Goal: Navigation & Orientation: Find specific page/section

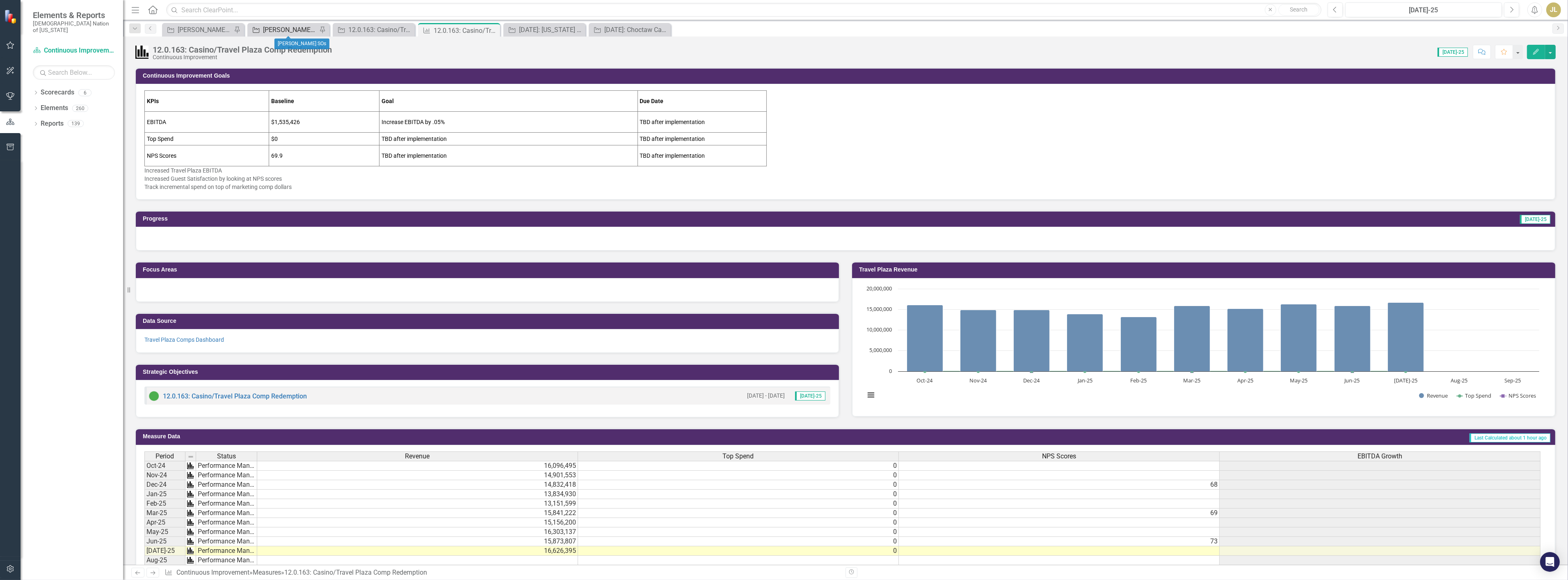
click at [288, 31] on div "[PERSON_NAME] SOs" at bounding box center [290, 29] width 54 height 10
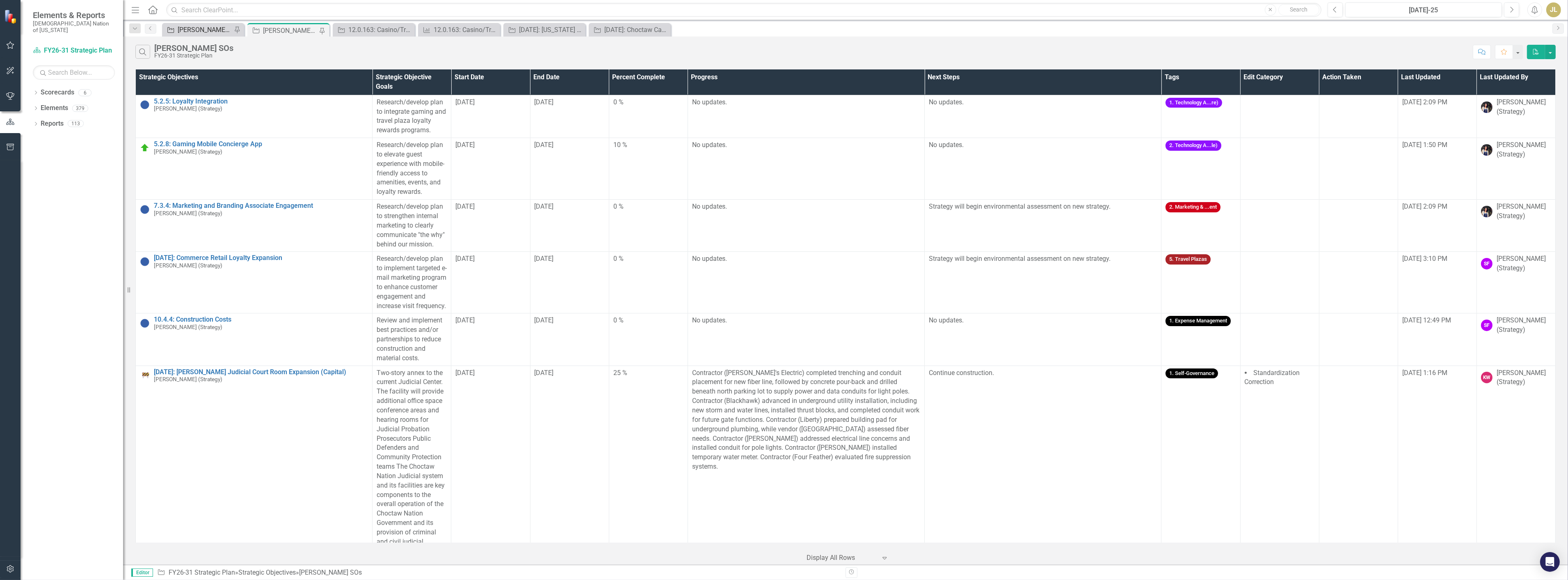
click at [215, 32] on div "[PERSON_NAME] SO's OLD PLAN" at bounding box center [205, 29] width 54 height 10
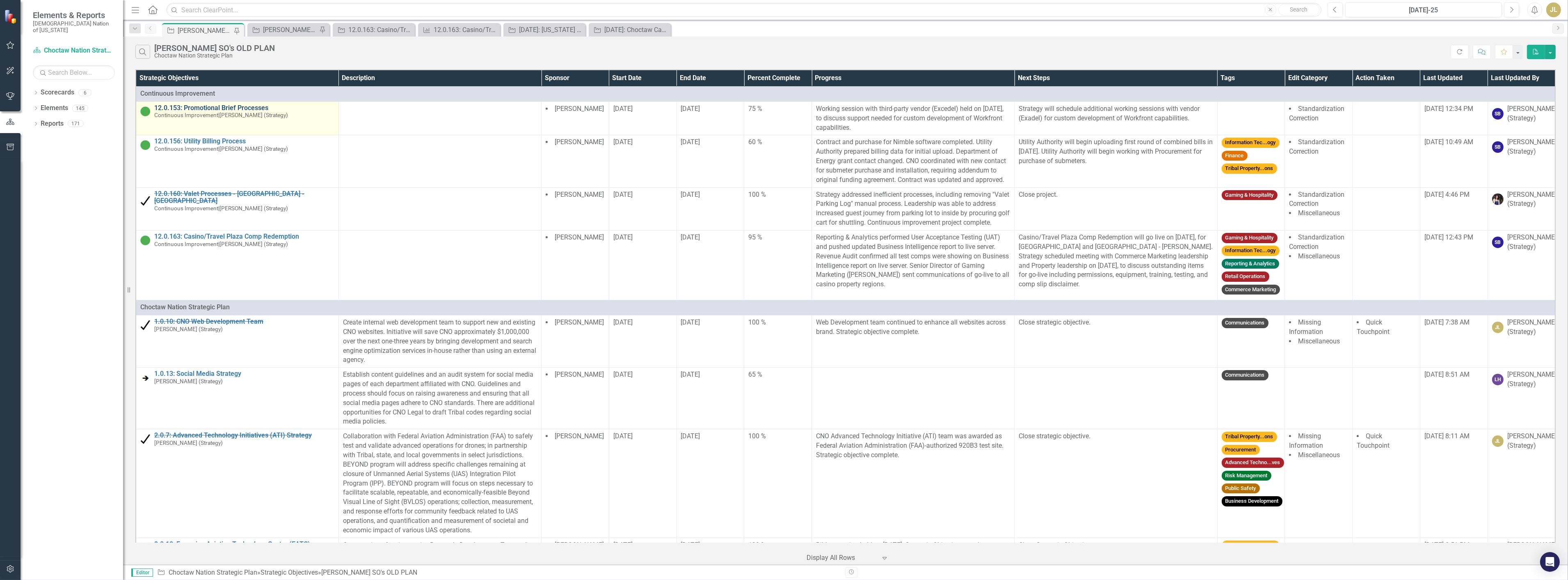
click at [232, 109] on link "12.0.153: Promotional Brief Processes" at bounding box center [244, 108] width 180 height 7
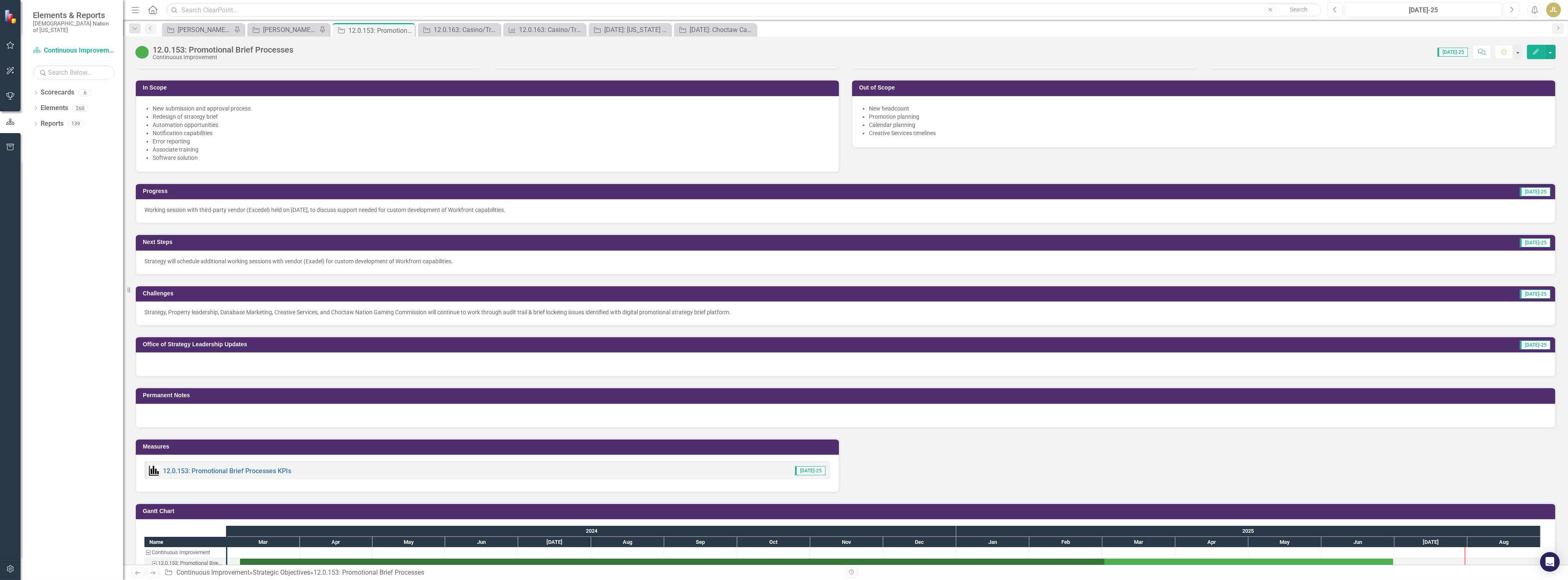
scroll to position [410, 0]
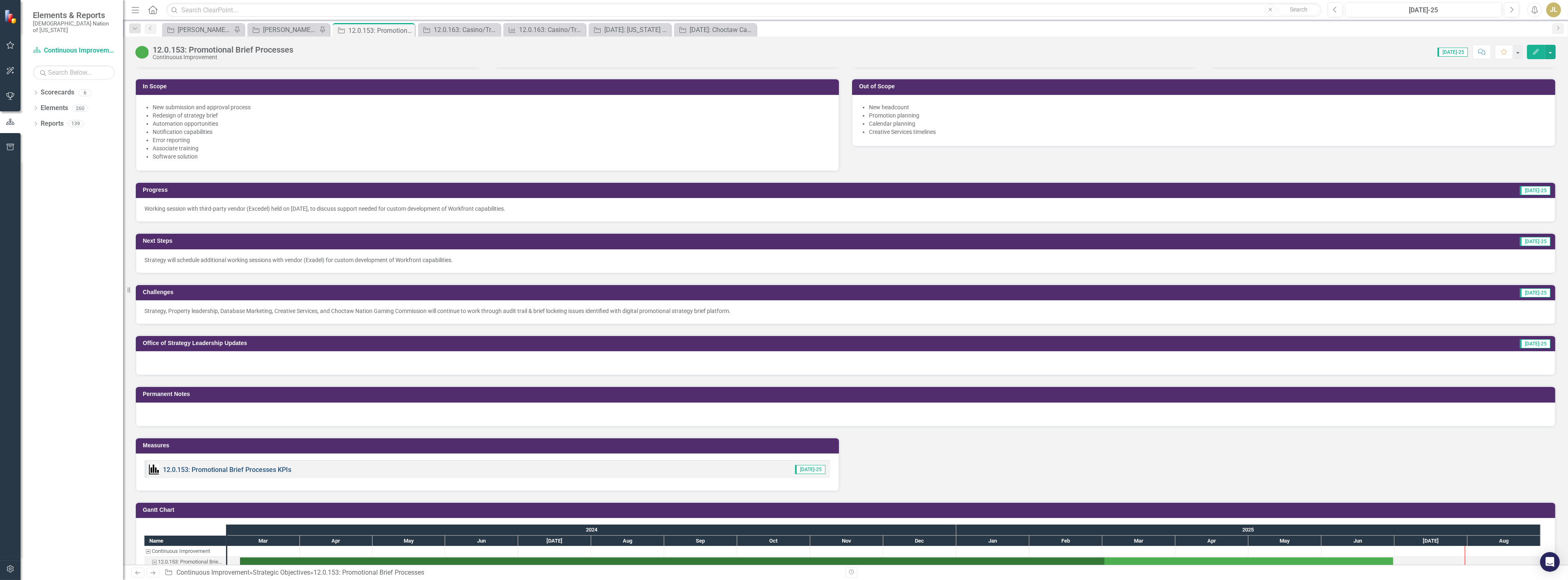
click at [203, 467] on link "12.0.153: Promotional Brief Processes KPIs" at bounding box center [227, 469] width 128 height 8
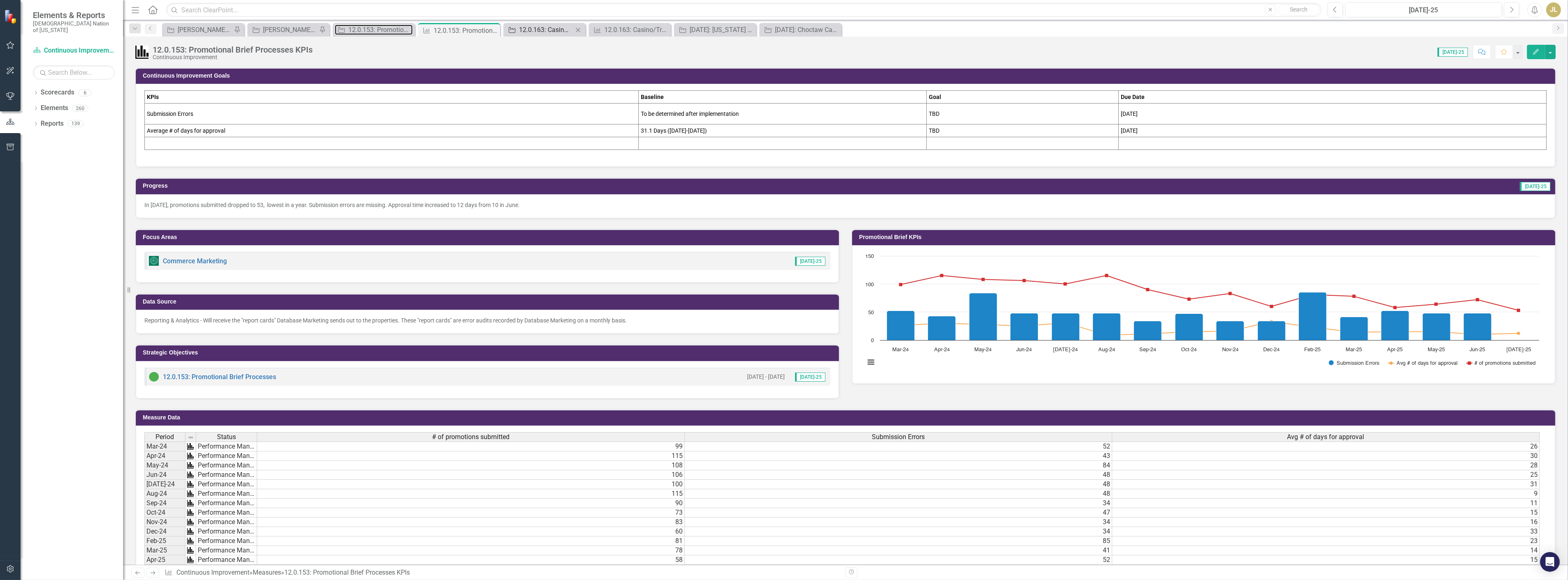
click at [359, 27] on div "12.0.153: Promotional Brief Processes" at bounding box center [381, 29] width 65 height 10
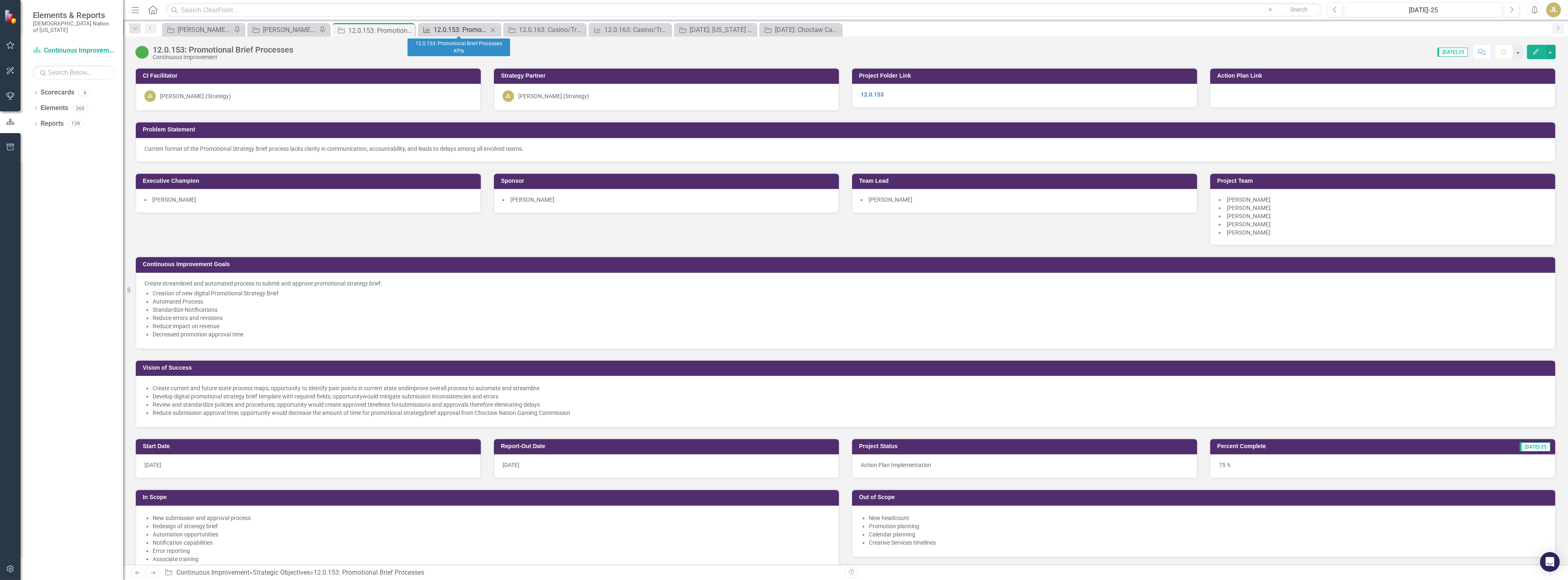
click at [448, 31] on div "12.0.153: Promotional Brief Processes KPIs" at bounding box center [460, 29] width 54 height 10
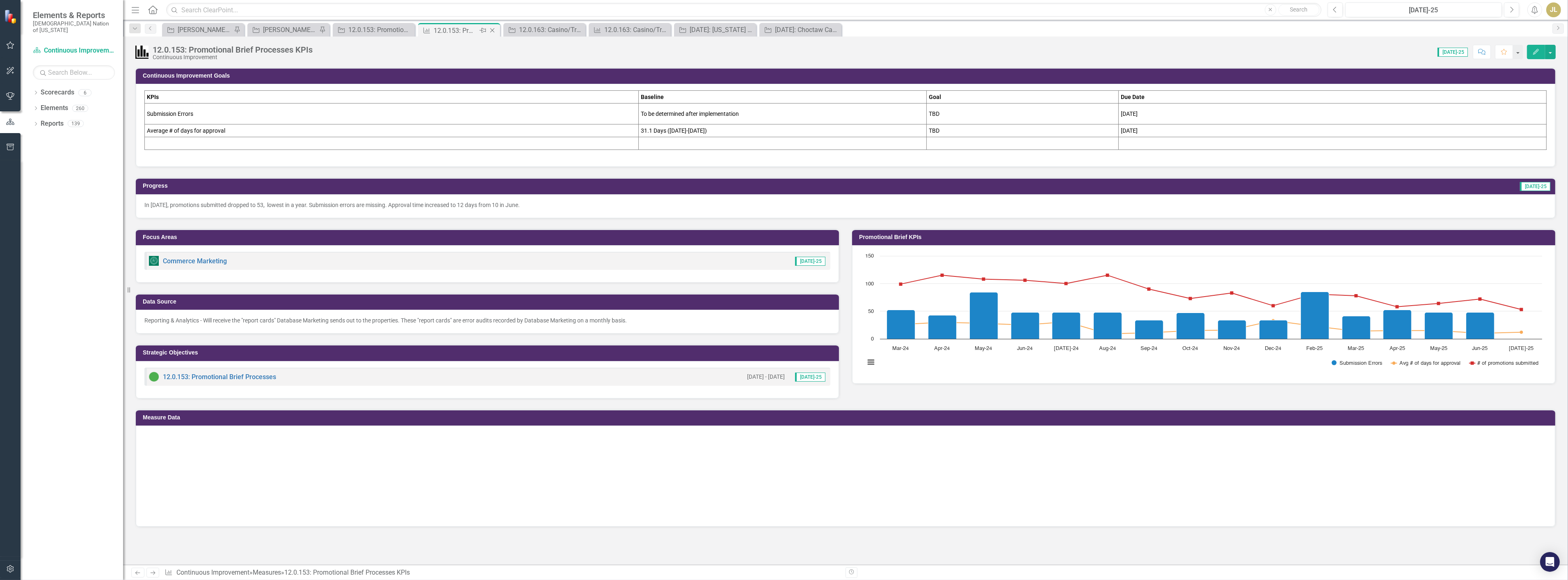
click at [490, 30] on icon "Close" at bounding box center [492, 30] width 8 height 6
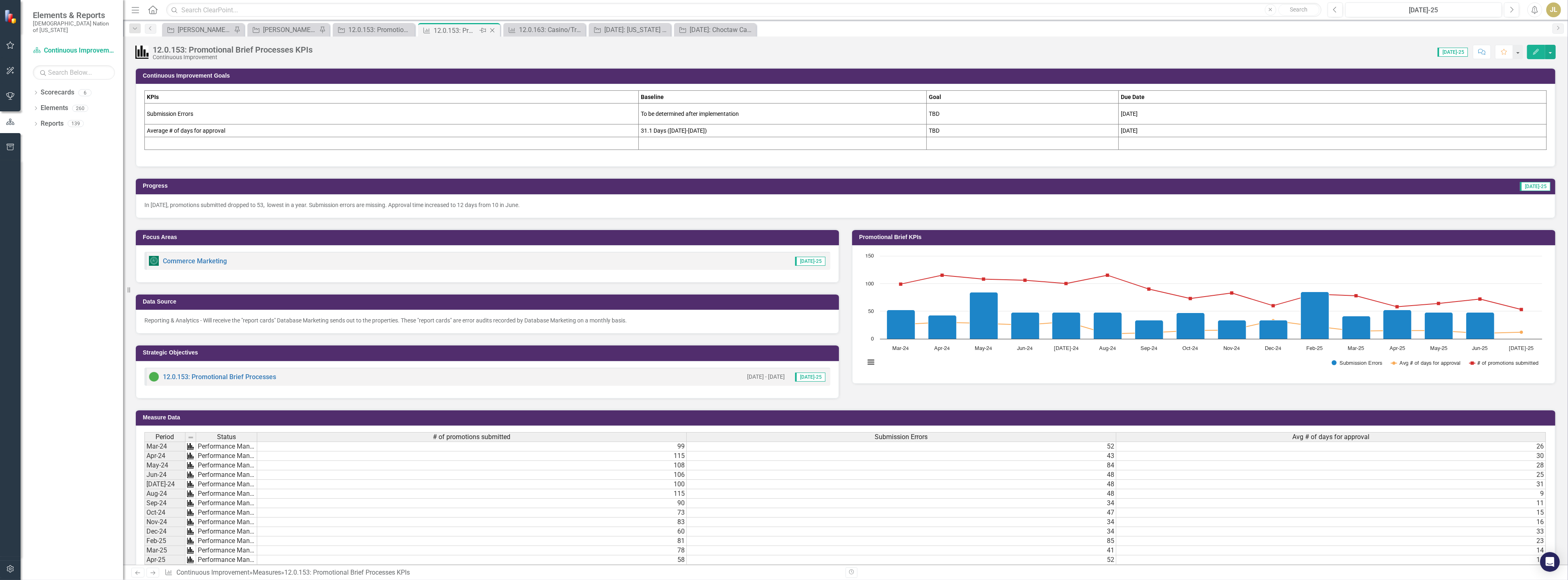
click at [490, 30] on icon "Close" at bounding box center [492, 30] width 8 height 6
click at [494, 30] on icon "Close" at bounding box center [492, 30] width 8 height 6
click at [495, 30] on icon "Close" at bounding box center [492, 30] width 8 height 6
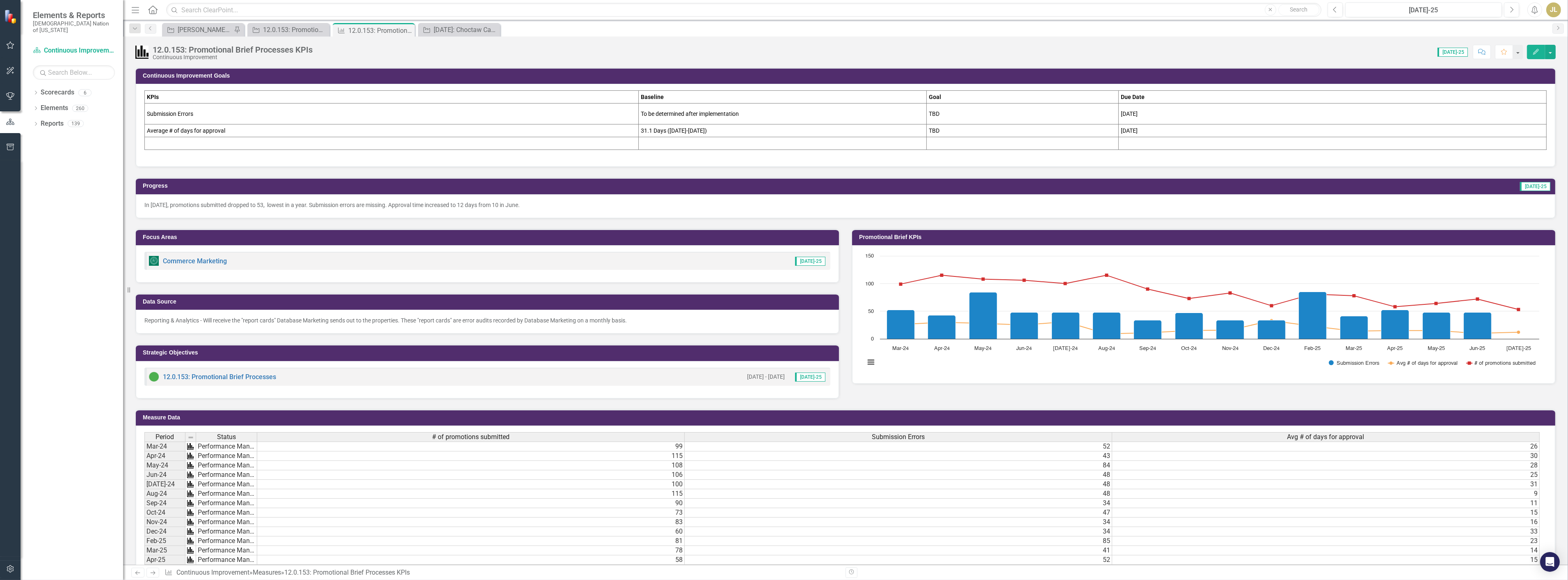
click at [32, 120] on div "Dropdown Scorecards 6 FY26-31 Strategic Plan Continuous Improvement FY26-31 Ope…" at bounding box center [72, 333] width 102 height 494
click at [36, 122] on icon "Dropdown" at bounding box center [36, 124] width 5 height 4
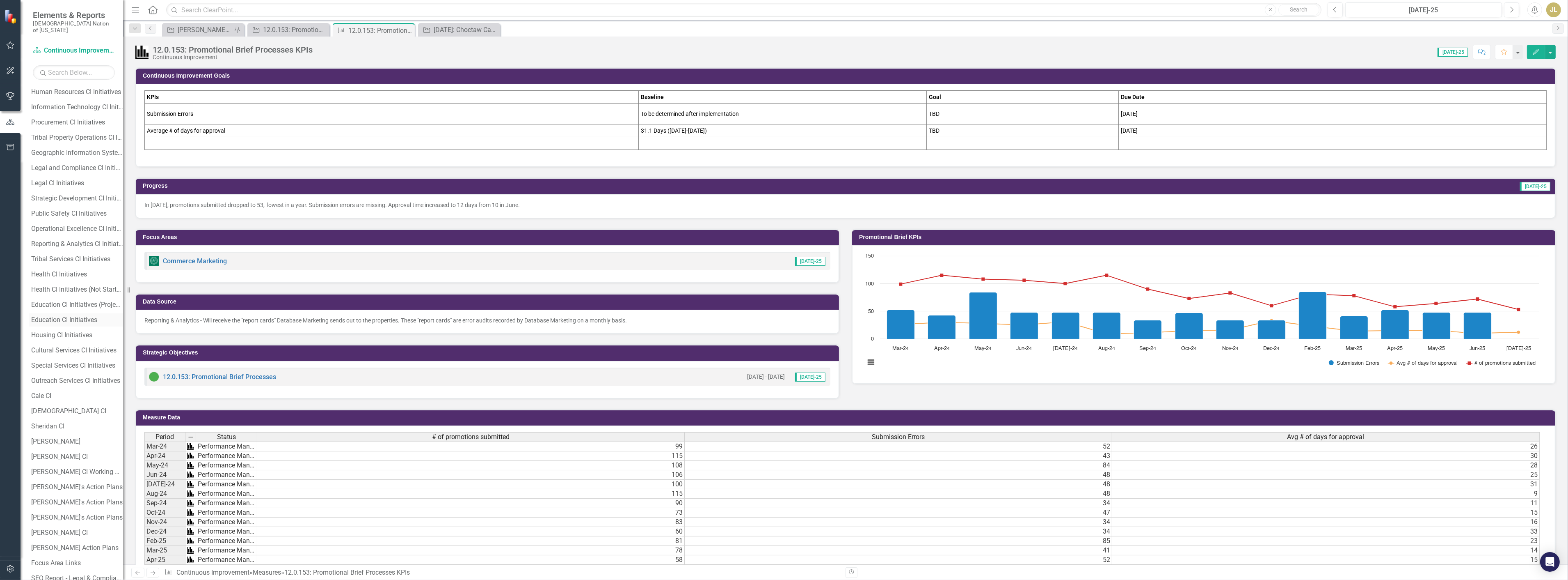
scroll to position [684, 0]
click at [450, 29] on div "[DATE]: Choctaw Casino Too - [PERSON_NAME] Game Expansion (Planned Capital)" at bounding box center [460, 29] width 54 height 10
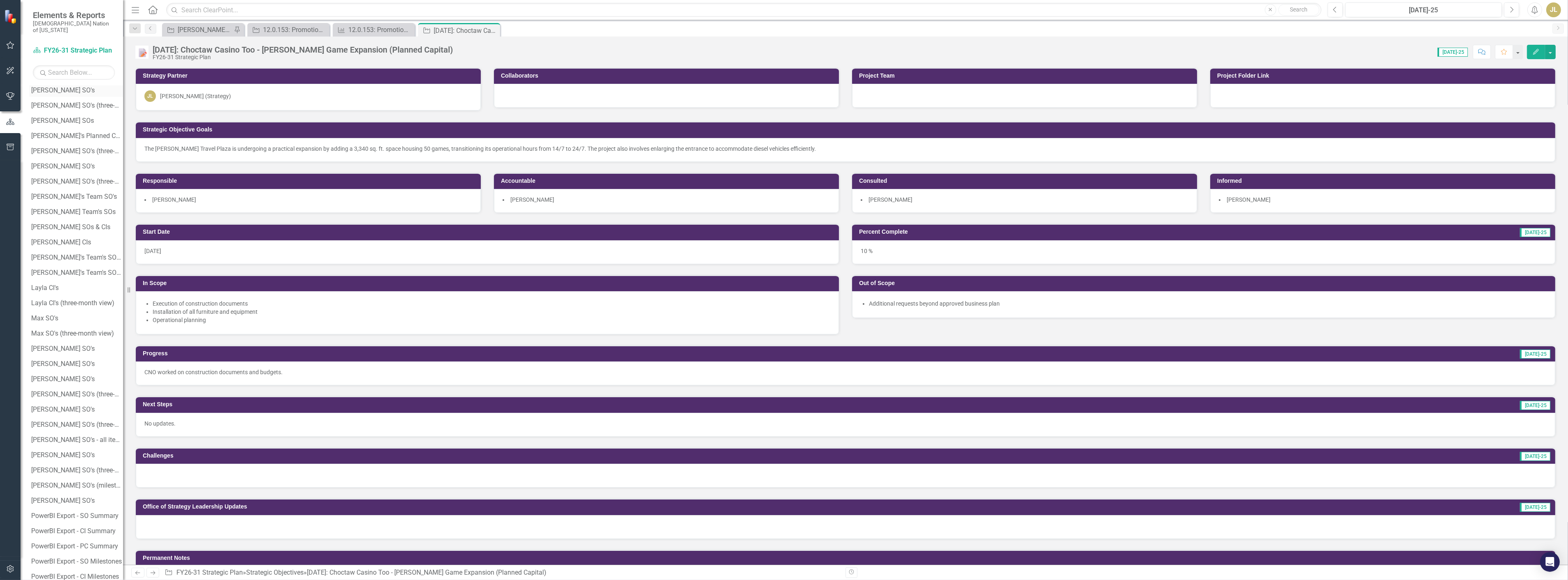
scroll to position [365, 0]
click at [64, 241] on div "[PERSON_NAME] SOs" at bounding box center [77, 244] width 92 height 7
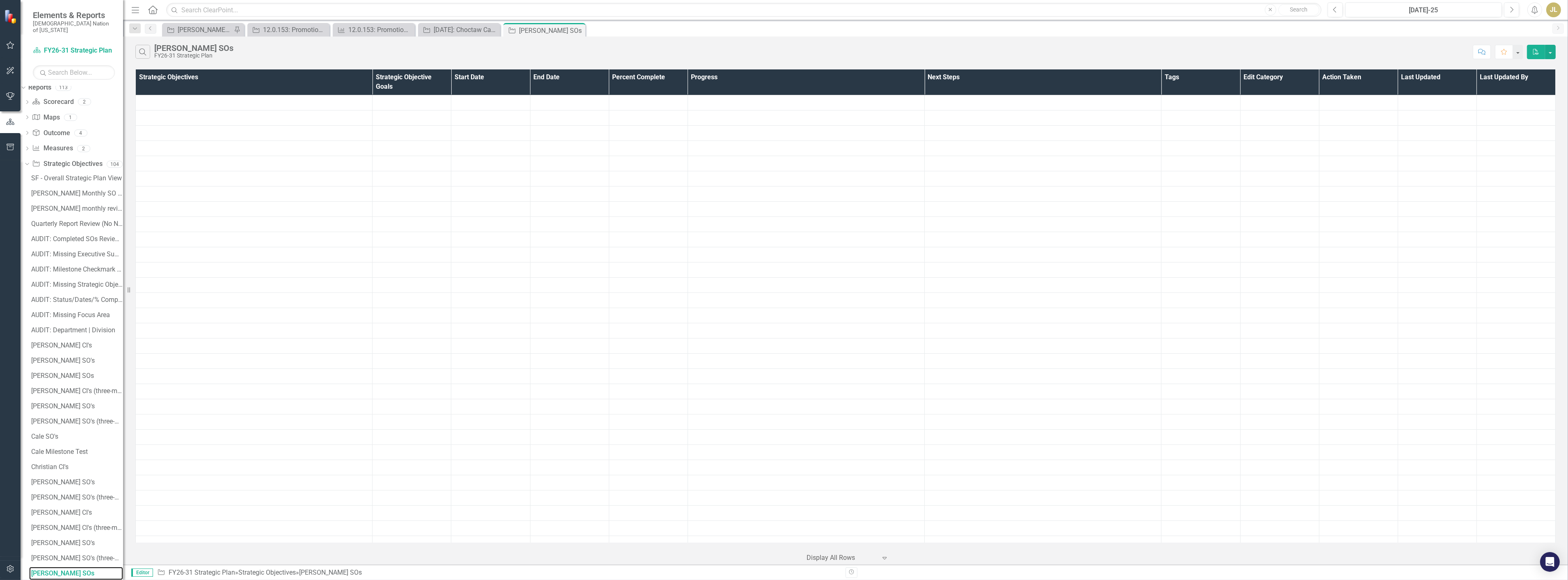
scroll to position [30, 0]
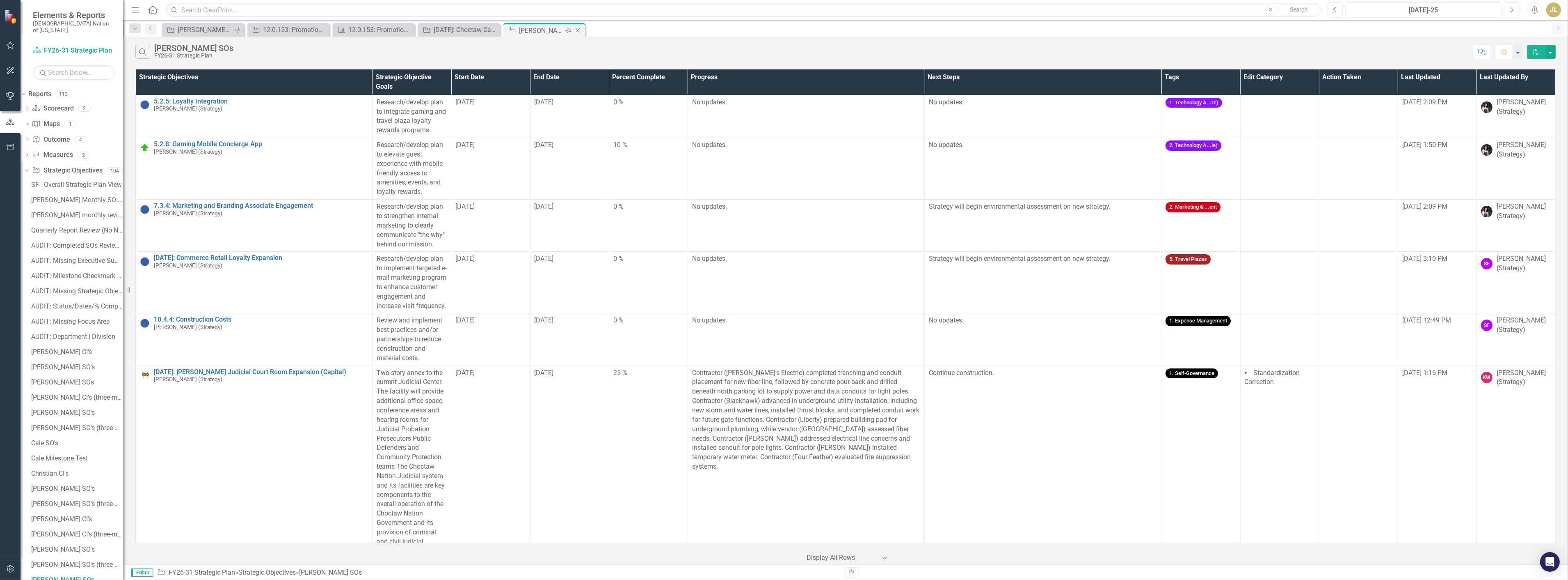
click at [568, 31] on icon "Pin" at bounding box center [568, 30] width 6 height 8
click at [90, 272] on div "[PERSON_NAME]'s Planned Capital" at bounding box center [77, 276] width 92 height 7
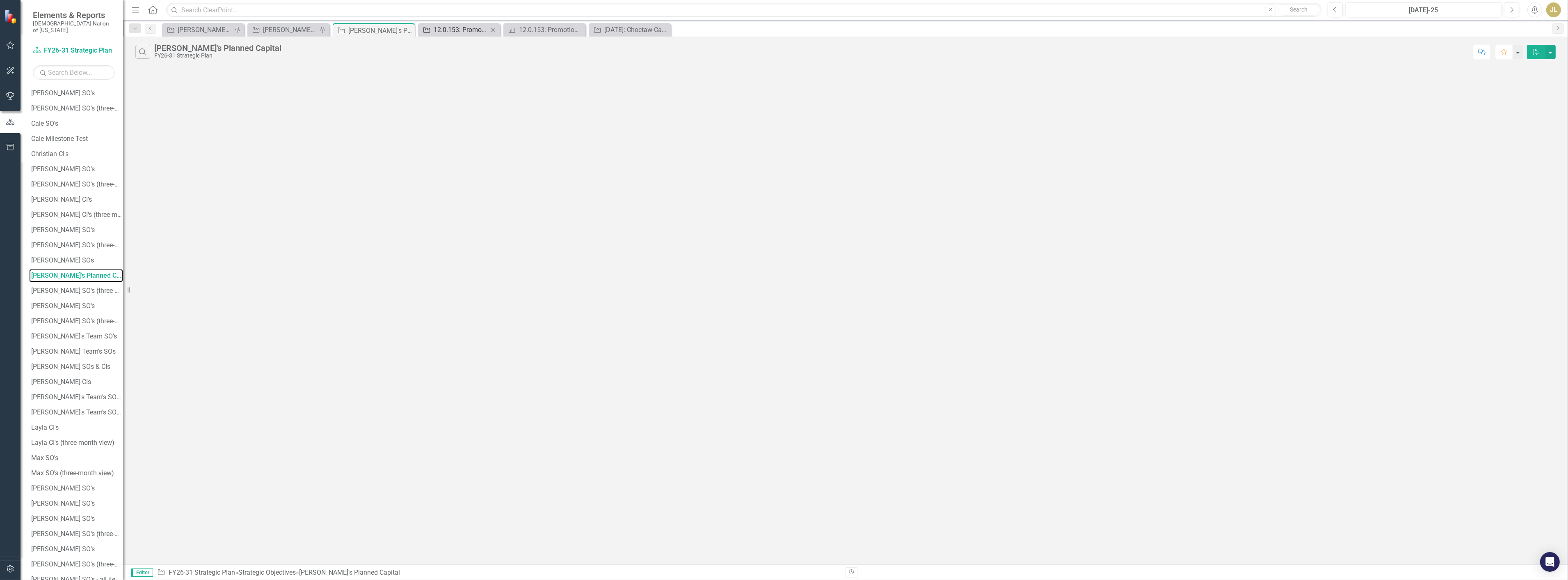
scroll to position [44, 0]
click at [398, 31] on icon "Pin" at bounding box center [397, 30] width 6 height 8
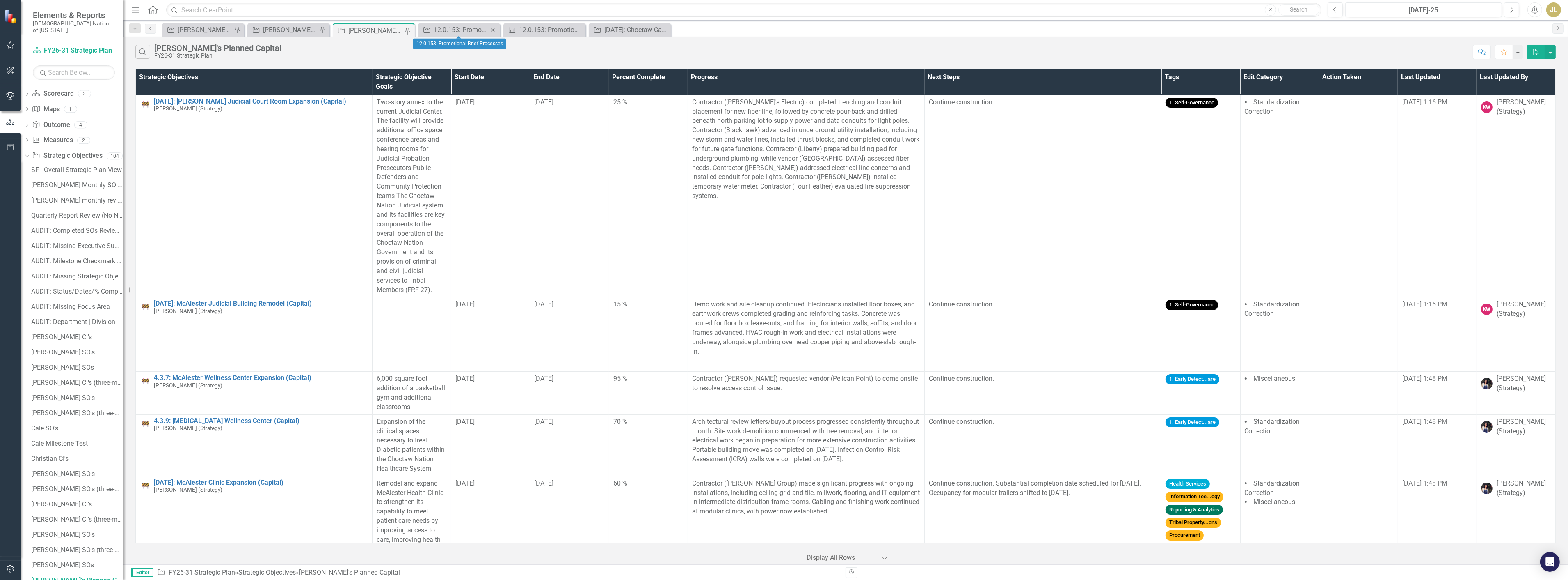
click at [495, 30] on icon "Close" at bounding box center [493, 30] width 8 height 6
click at [0, 0] on icon "Close" at bounding box center [0, 0] width 0 height 0
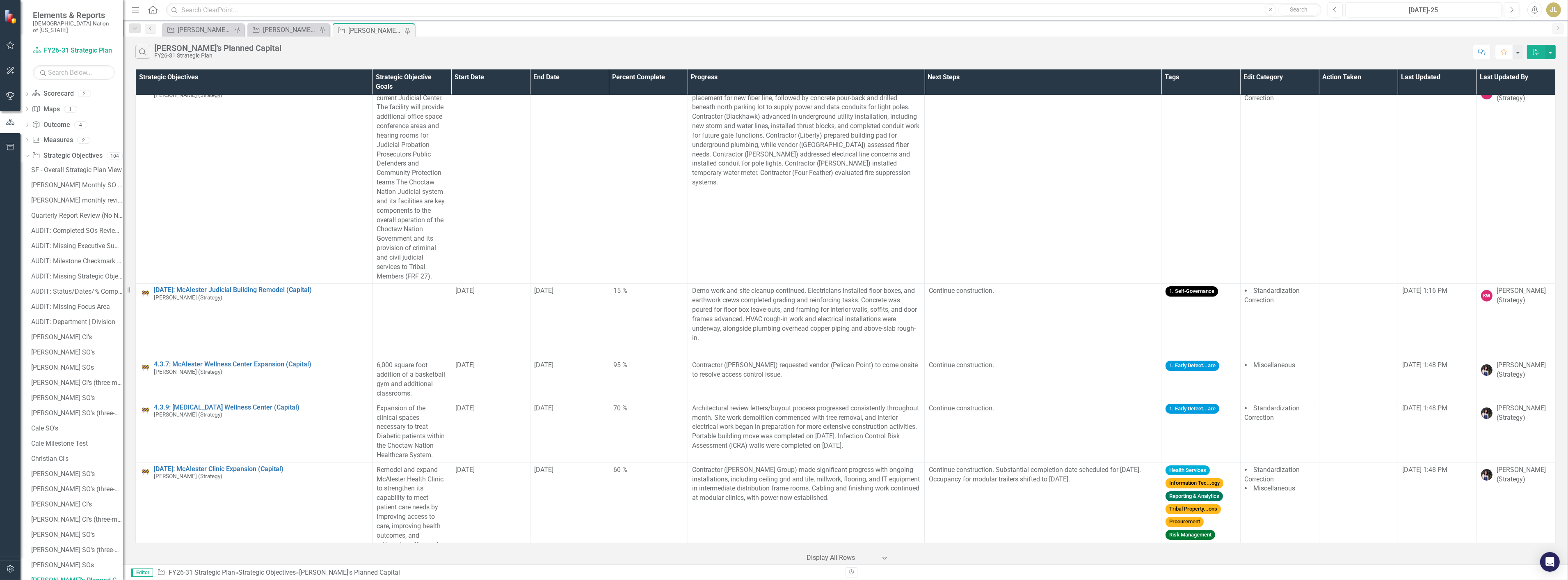
scroll to position [0, 0]
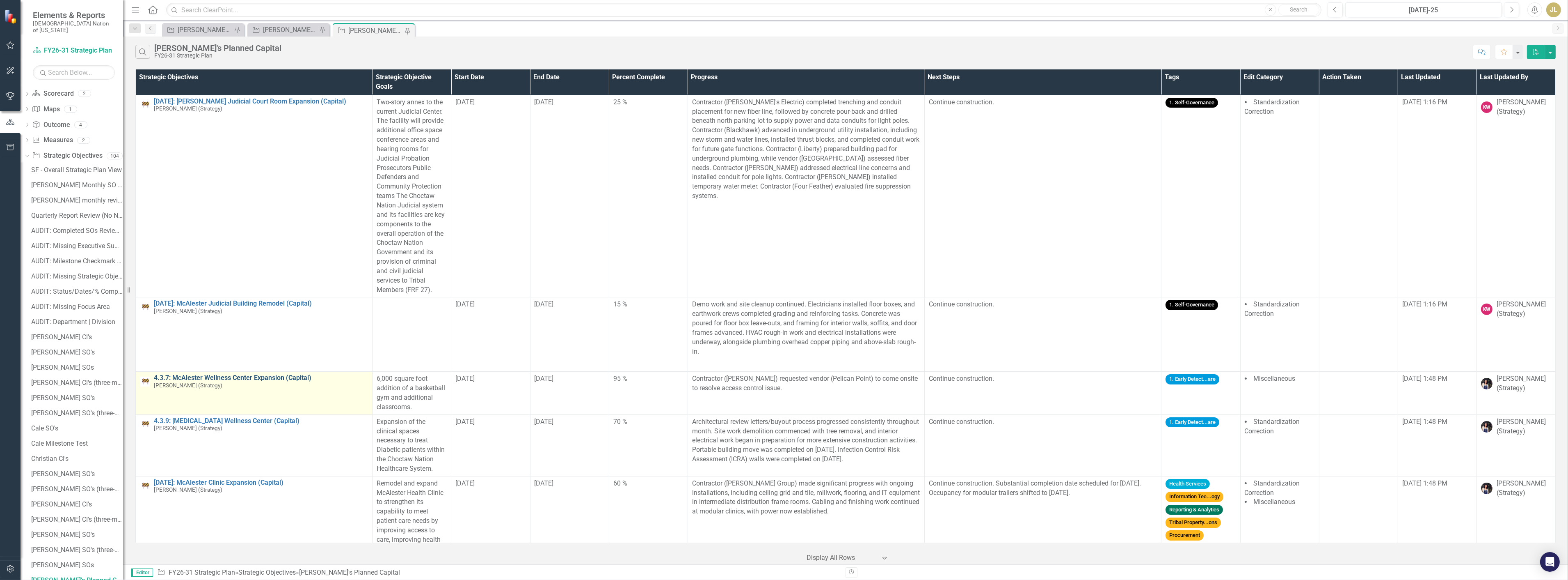
click at [280, 379] on link "4.3.7: McAlester Wellness Center Expansion (Capital)" at bounding box center [260, 378] width 215 height 7
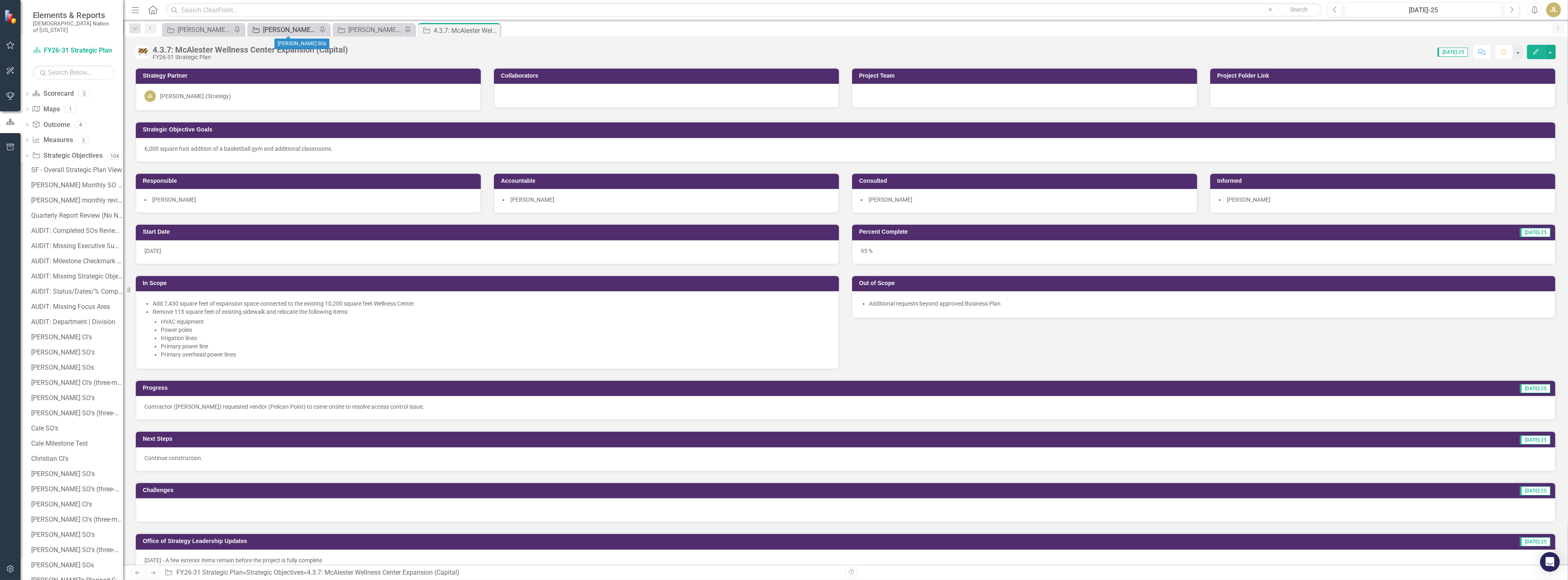
click at [269, 26] on div "[PERSON_NAME] SOs" at bounding box center [290, 29] width 54 height 10
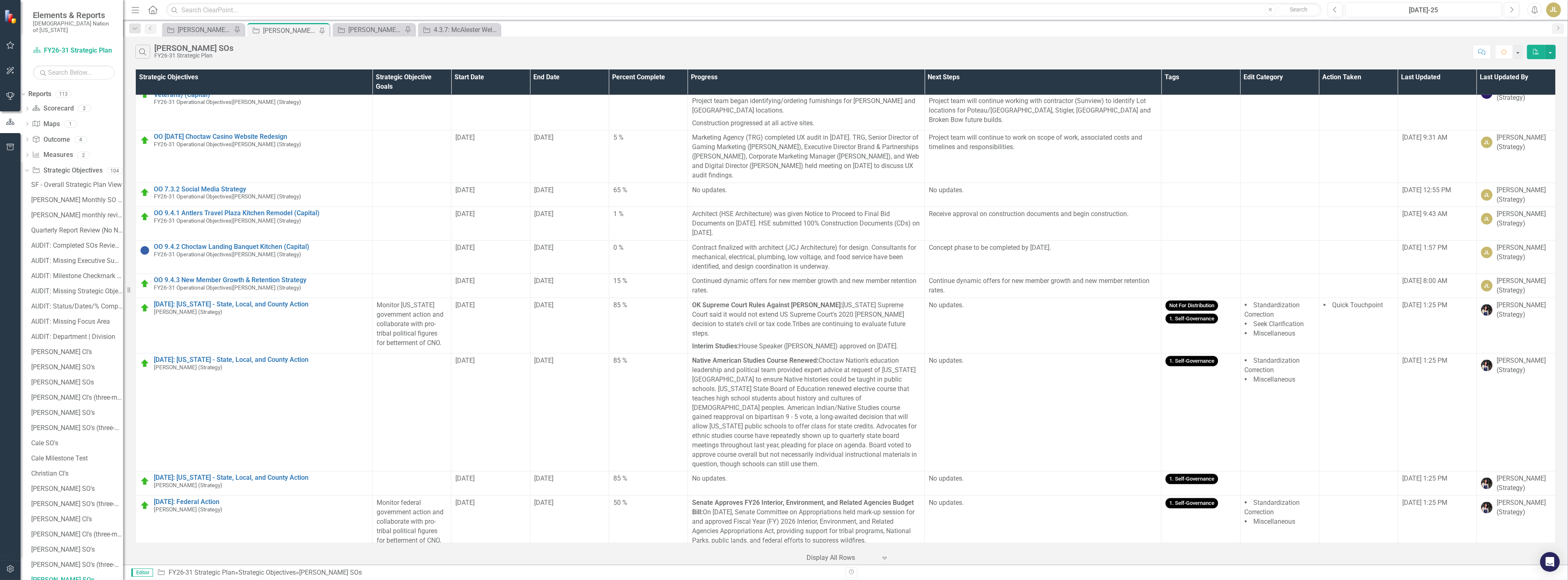
scroll to position [2752, 0]
